Goal: Check status: Check status

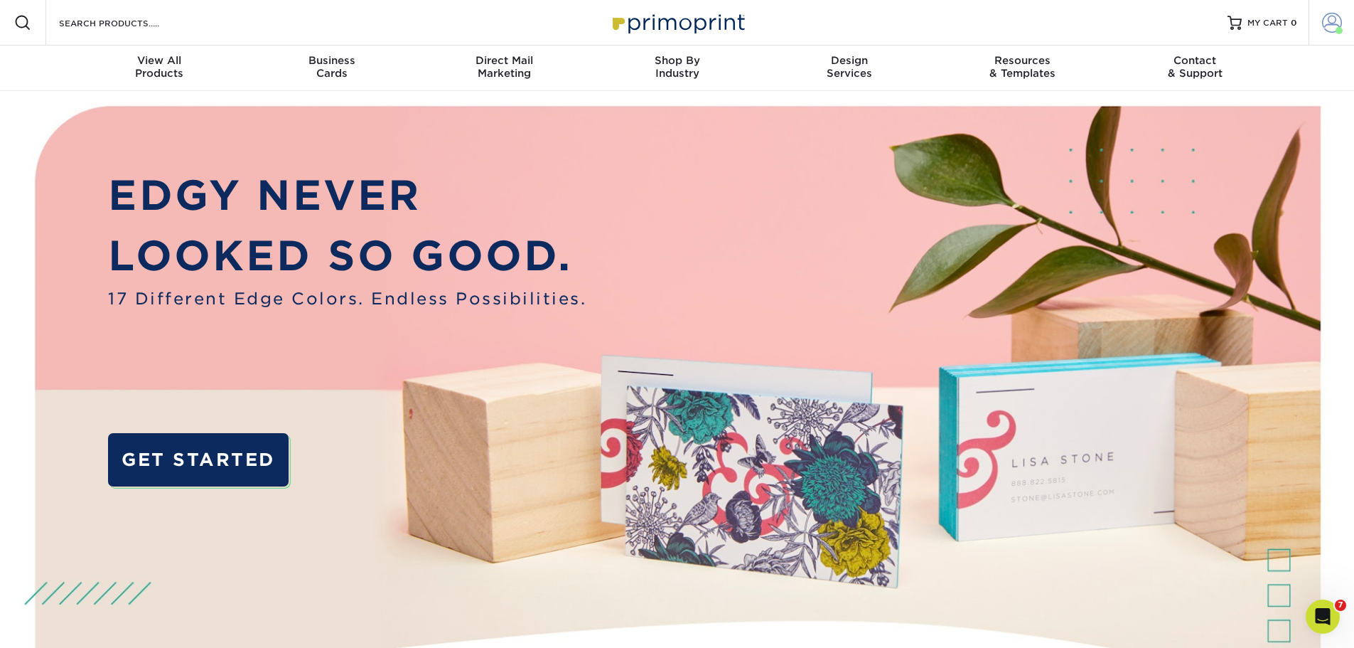
click at [1341, 18] on span at bounding box center [1332, 23] width 20 height 20
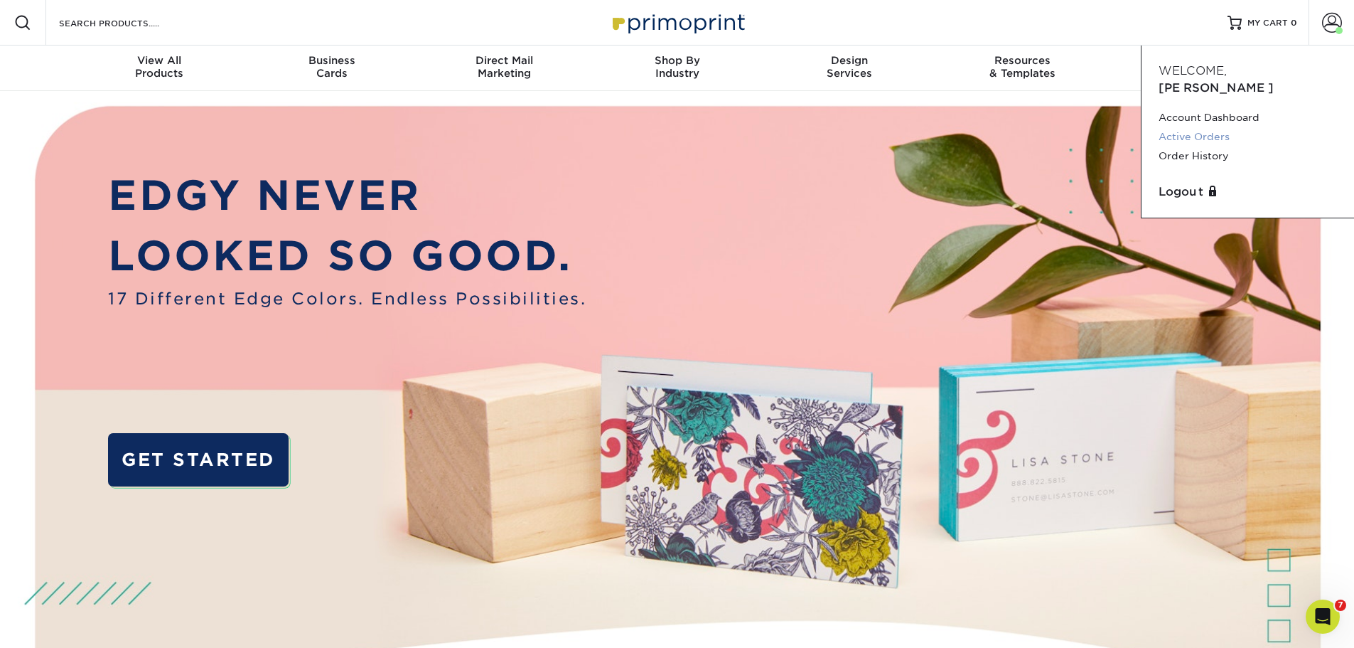
click at [1217, 127] on link "Active Orders" at bounding box center [1248, 136] width 178 height 19
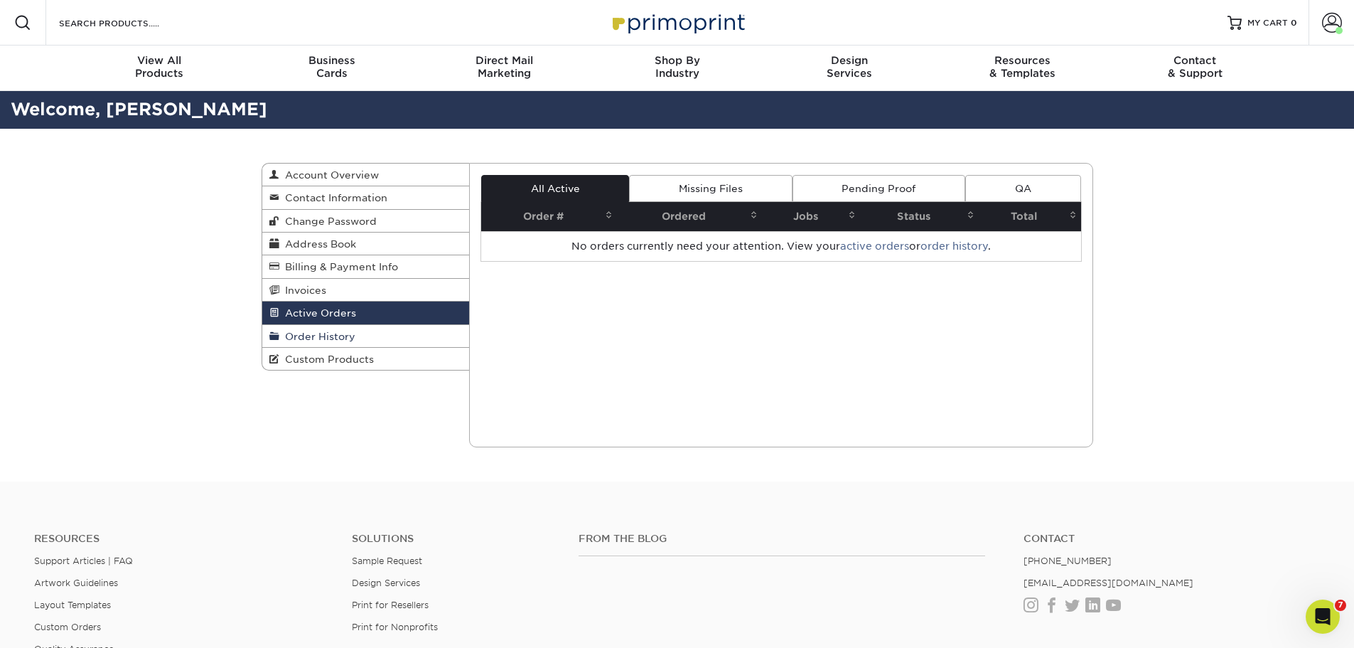
click at [335, 338] on span "Order History" at bounding box center [317, 336] width 76 height 11
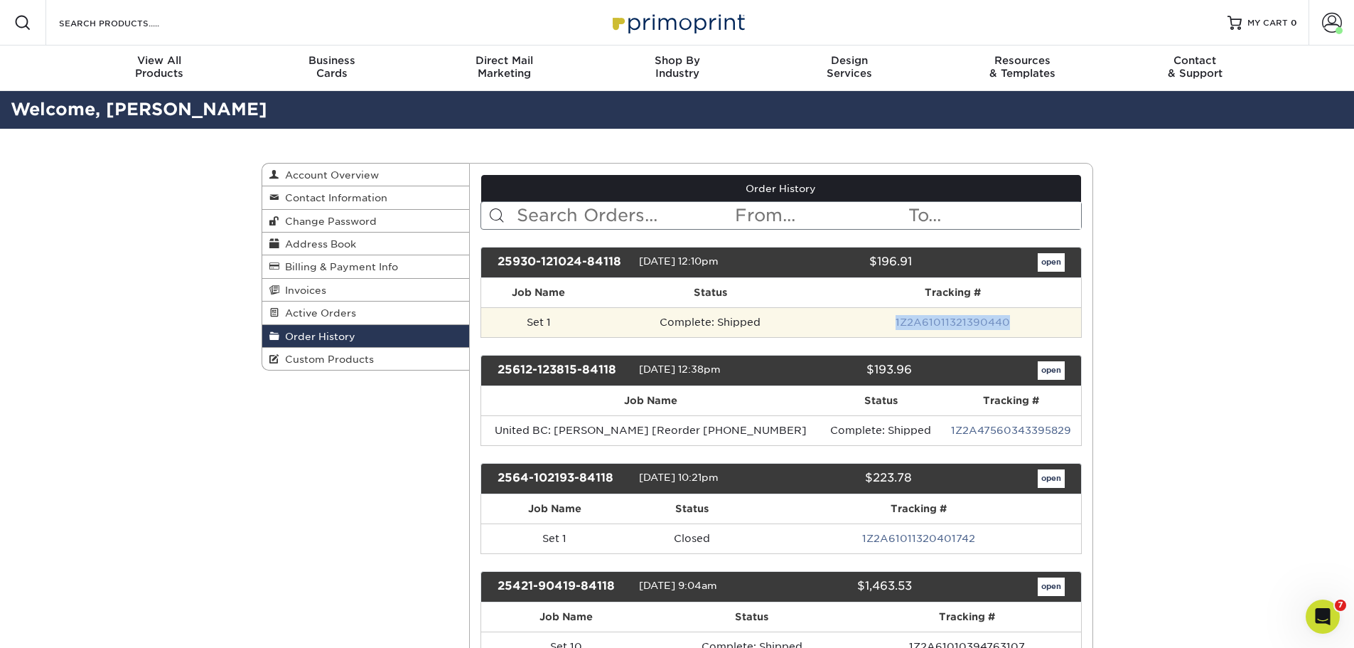
drag, startPoint x: 1031, startPoint y: 321, endPoint x: 901, endPoint y: 328, distance: 131.0
click at [901, 328] on td "1Z2A61011321390440" at bounding box center [953, 322] width 256 height 30
copy link "1Z2A61011321390440"
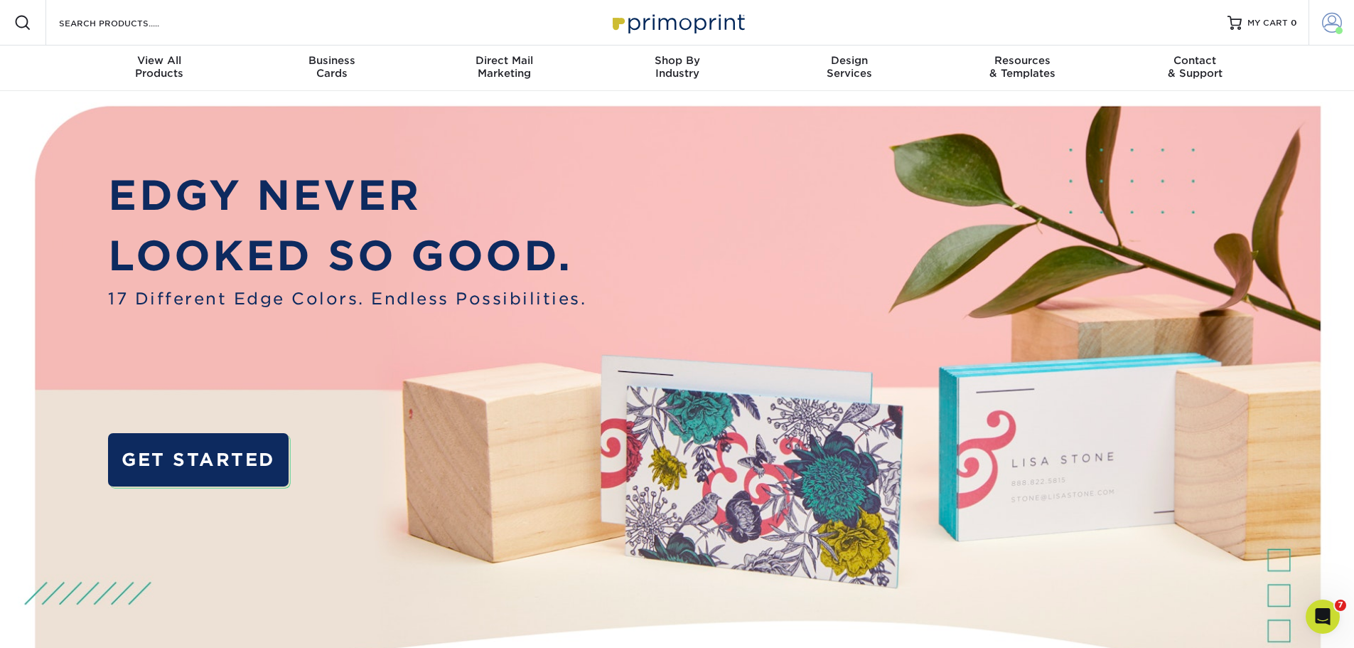
click at [1331, 22] on span at bounding box center [1332, 23] width 20 height 20
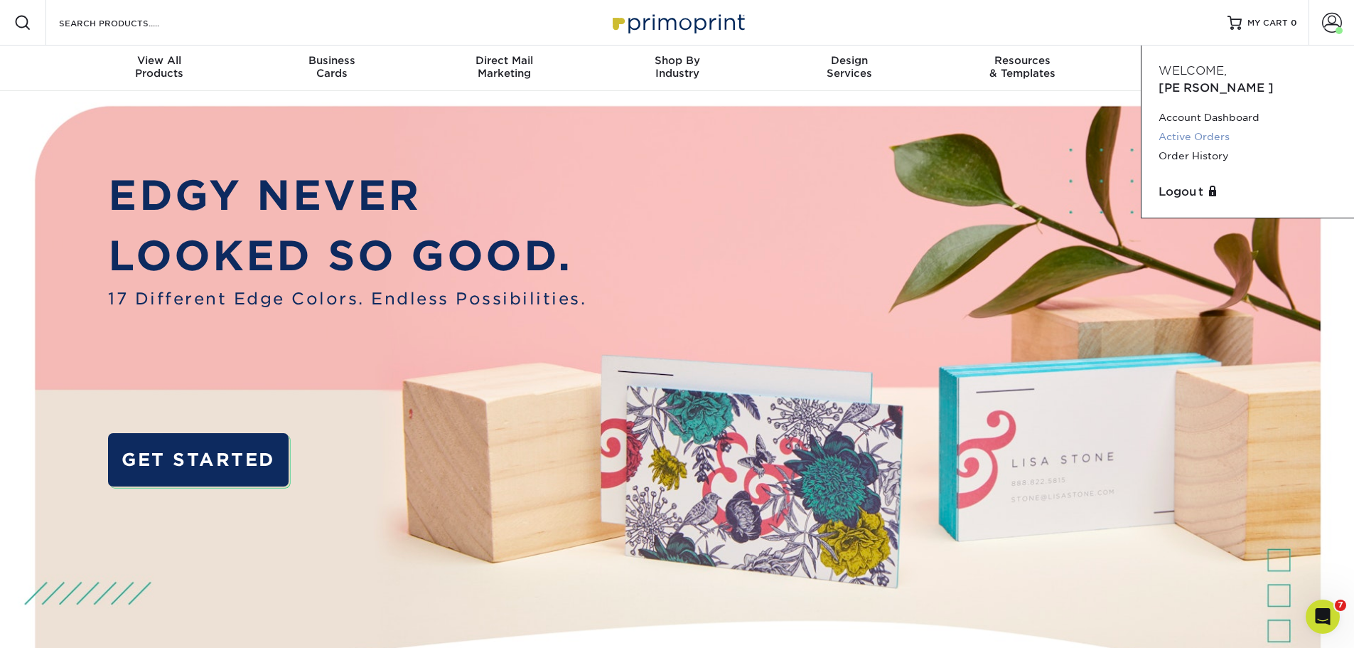
click at [1218, 127] on link "Active Orders" at bounding box center [1248, 136] width 178 height 19
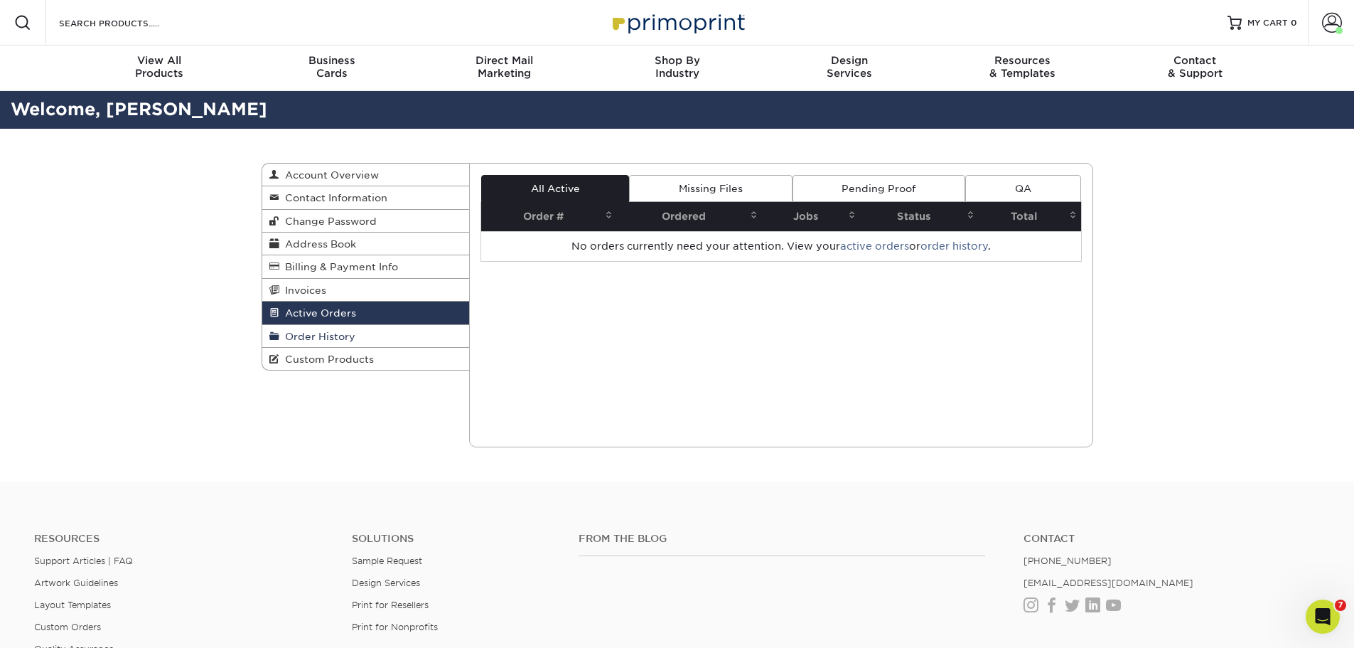
click at [355, 335] on link "Order History" at bounding box center [366, 336] width 208 height 23
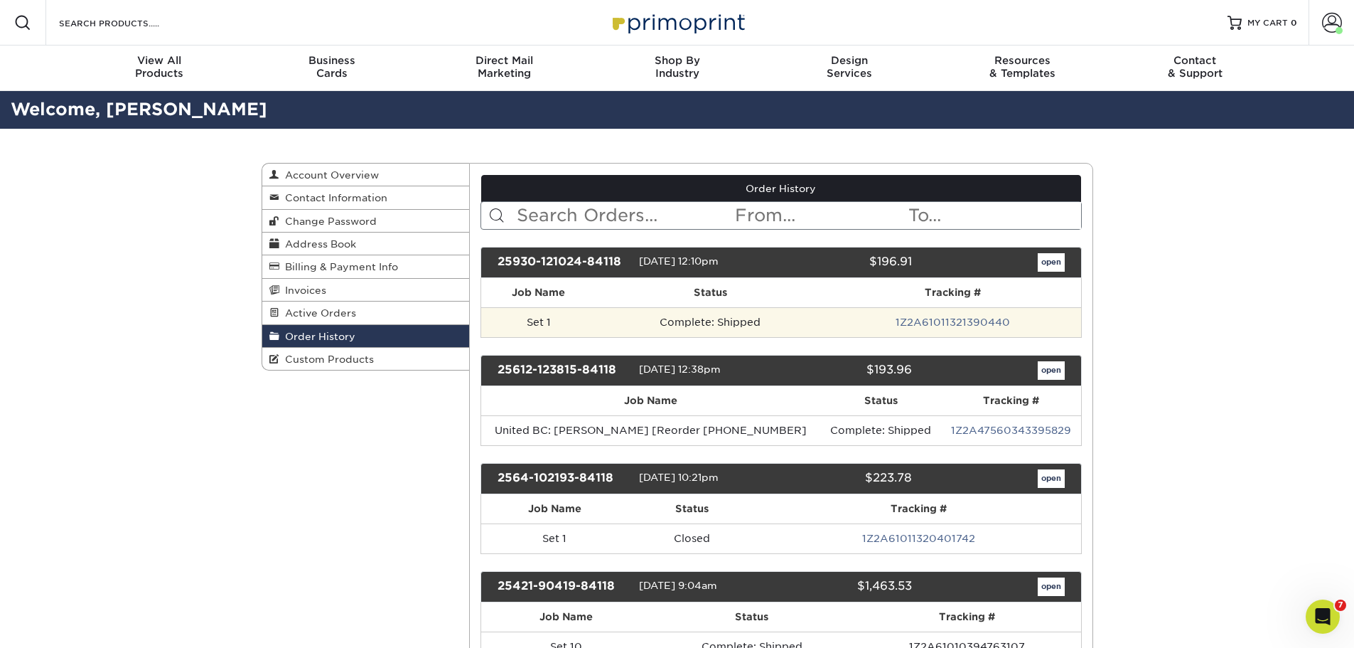
click at [648, 319] on td "Complete: Shipped" at bounding box center [710, 322] width 229 height 30
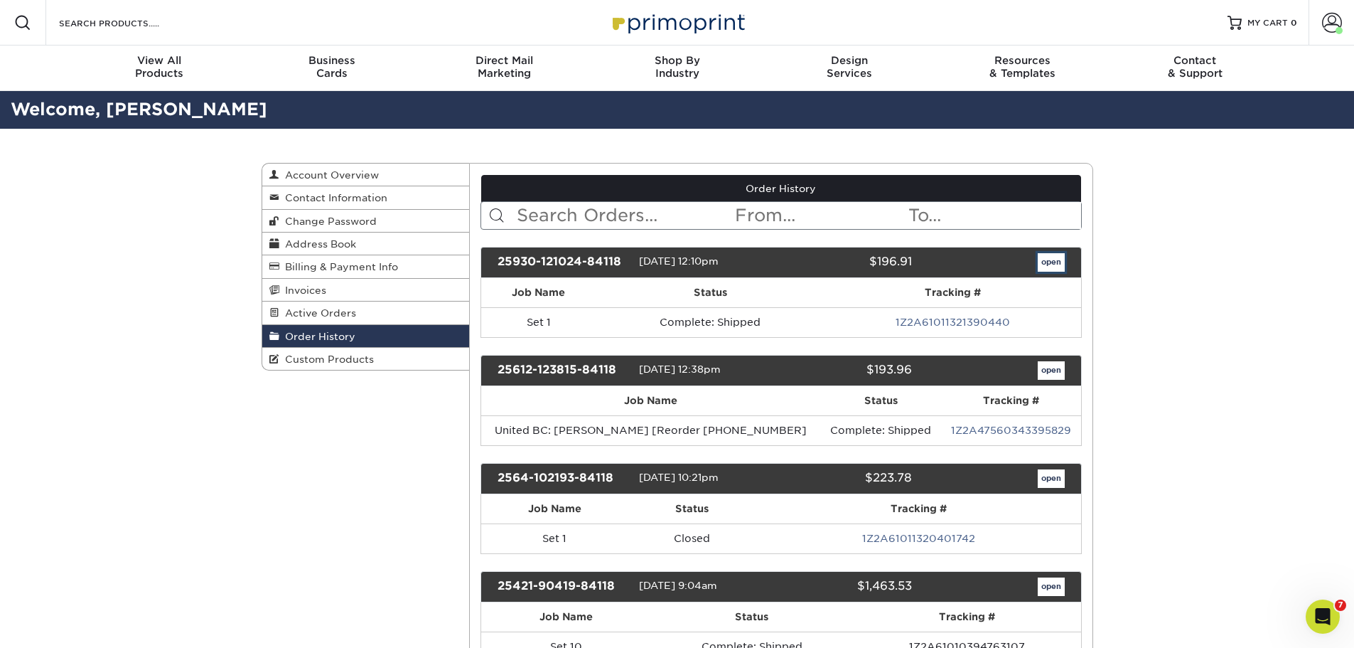
click at [1054, 263] on link "open" at bounding box center [1051, 262] width 27 height 18
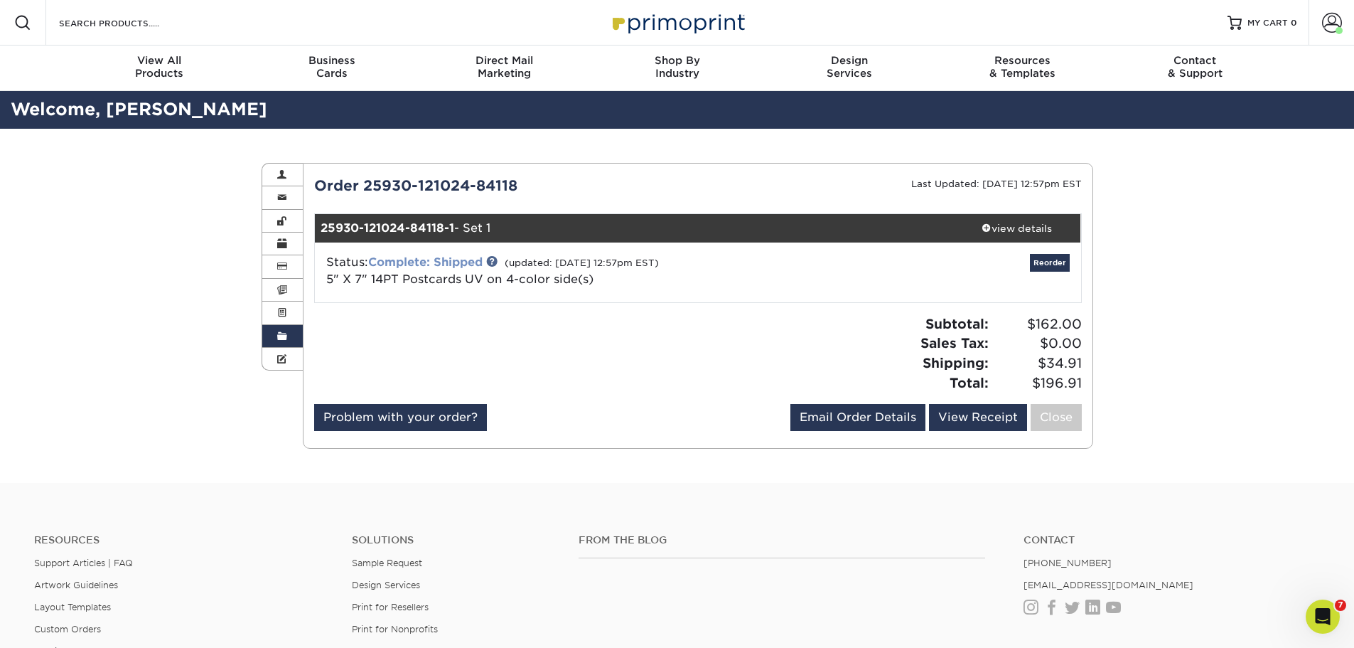
click at [473, 260] on link "Complete: Shipped" at bounding box center [425, 262] width 114 height 14
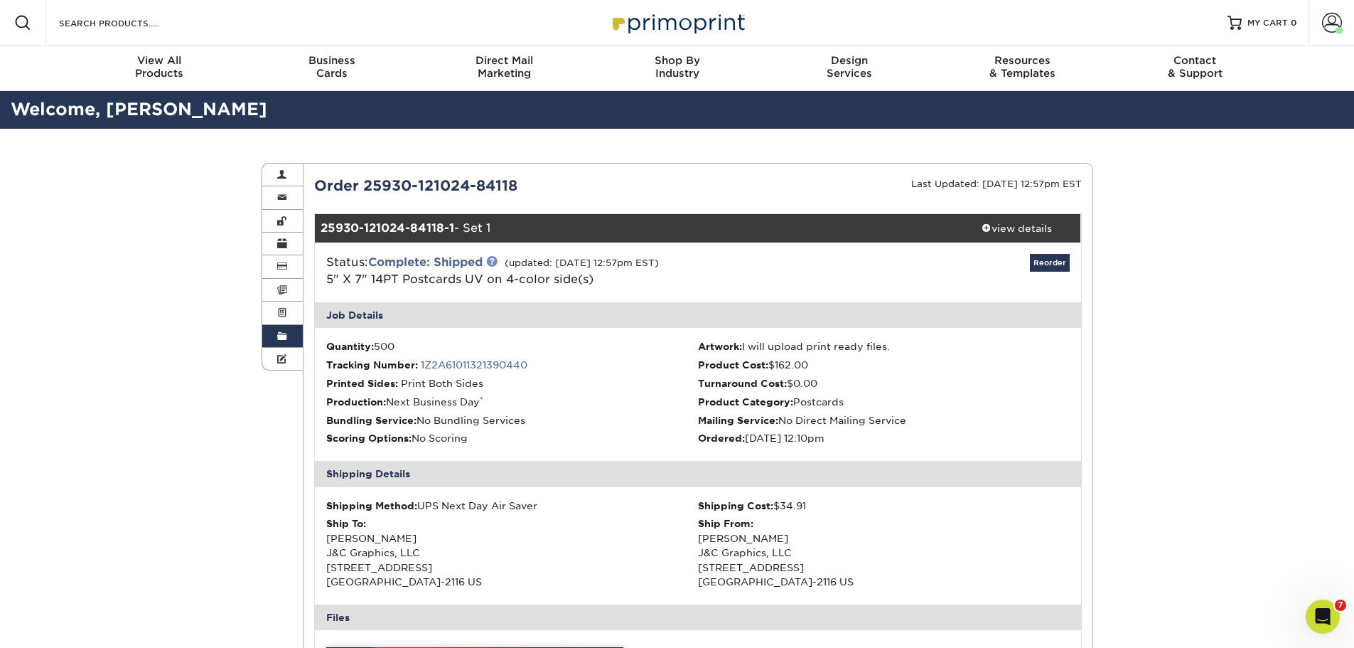
click at [495, 259] on link at bounding box center [491, 260] width 11 height 11
